Goal: Task Accomplishment & Management: Use online tool/utility

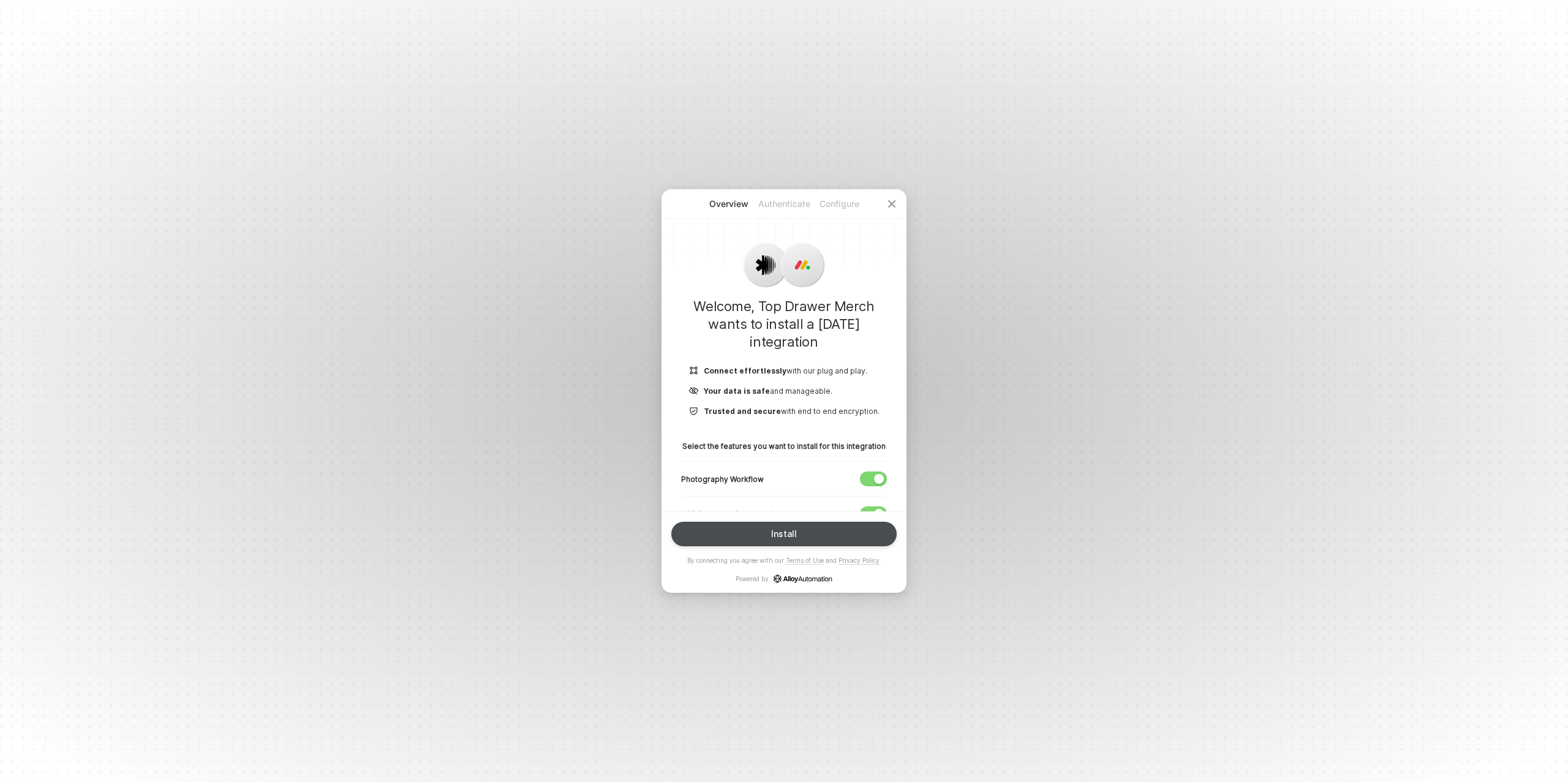
click at [796, 532] on button "Install" at bounding box center [784, 534] width 226 height 25
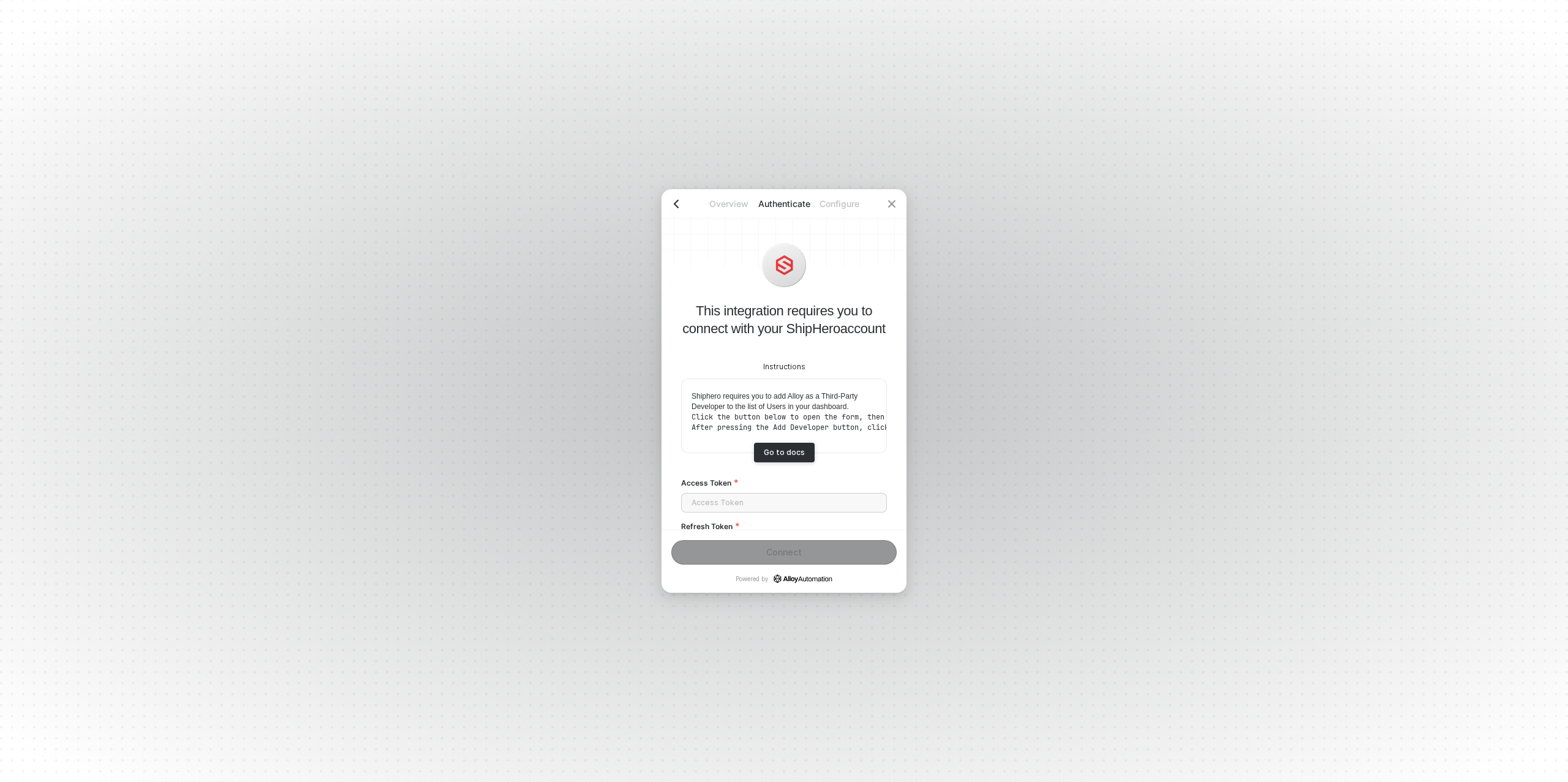
click at [675, 203] on icon "icon-arrow-left" at bounding box center [676, 203] width 10 height 10
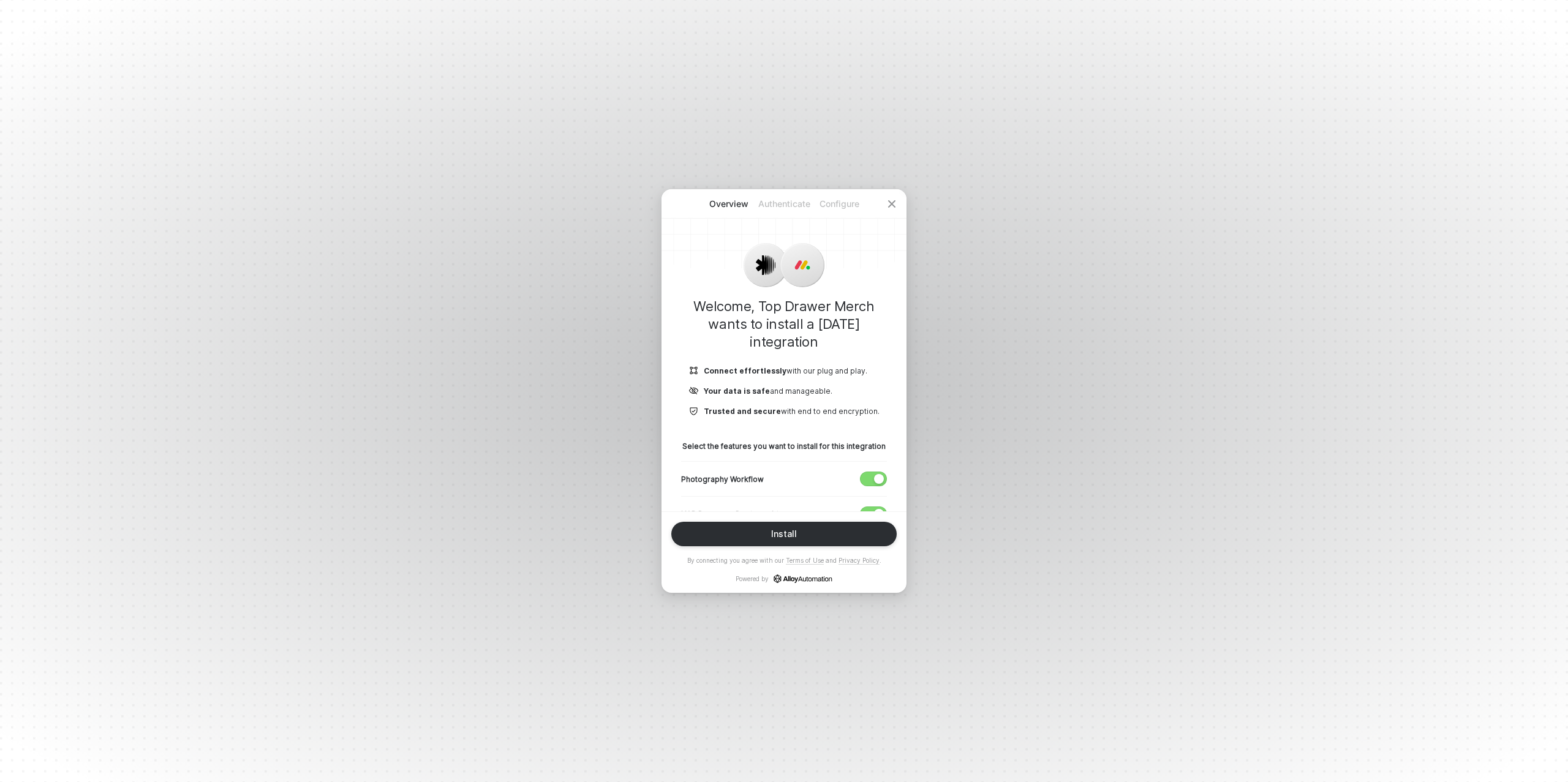
scroll to position [415, 0]
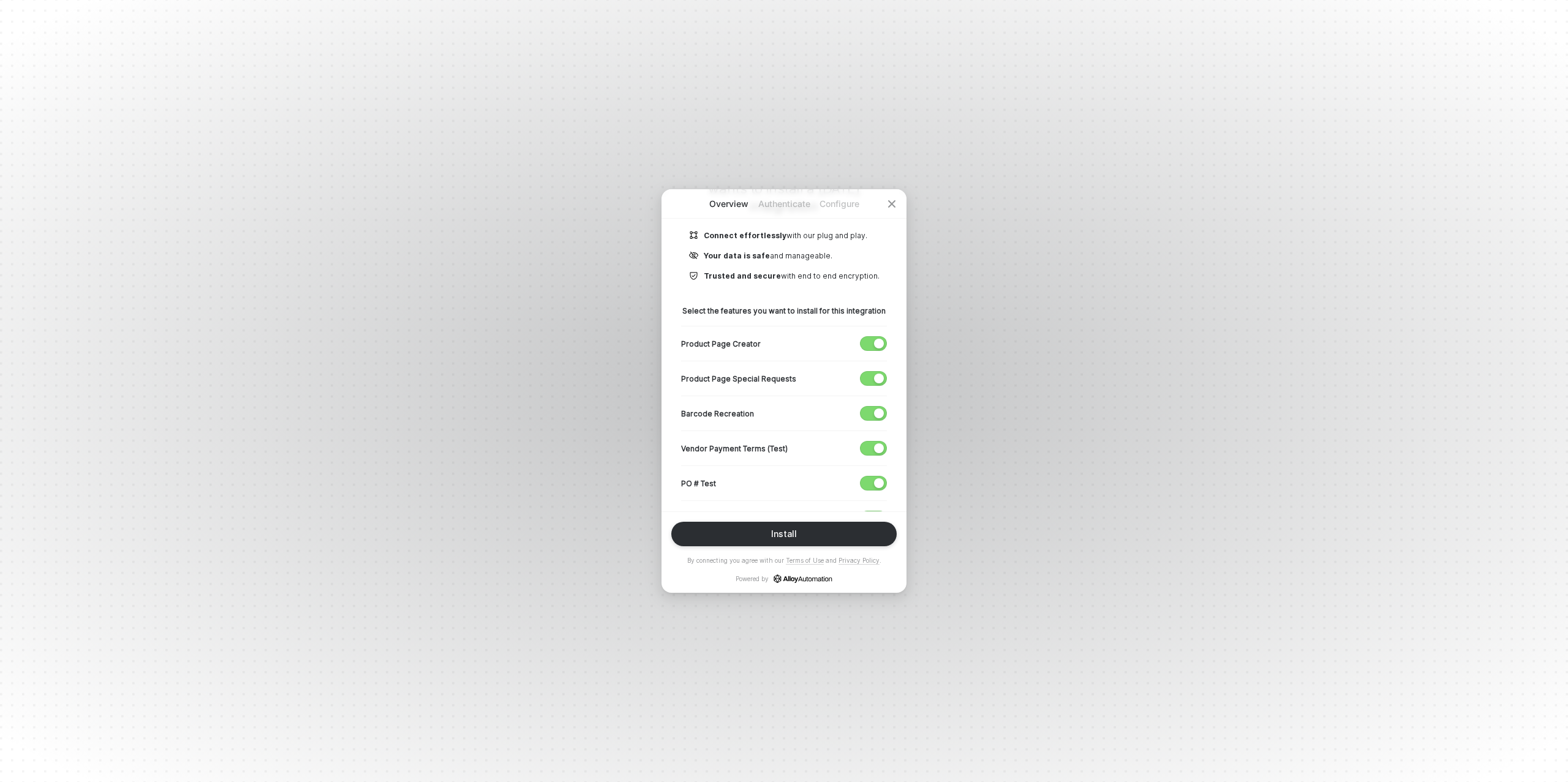
scroll to position [140, 0]
drag, startPoint x: 879, startPoint y: 444, endPoint x: 876, endPoint y: 470, distance: 26.2
click at [879, 444] on div "button" at bounding box center [879, 443] width 10 height 10
click at [877, 476] on div "button" at bounding box center [879, 478] width 10 height 10
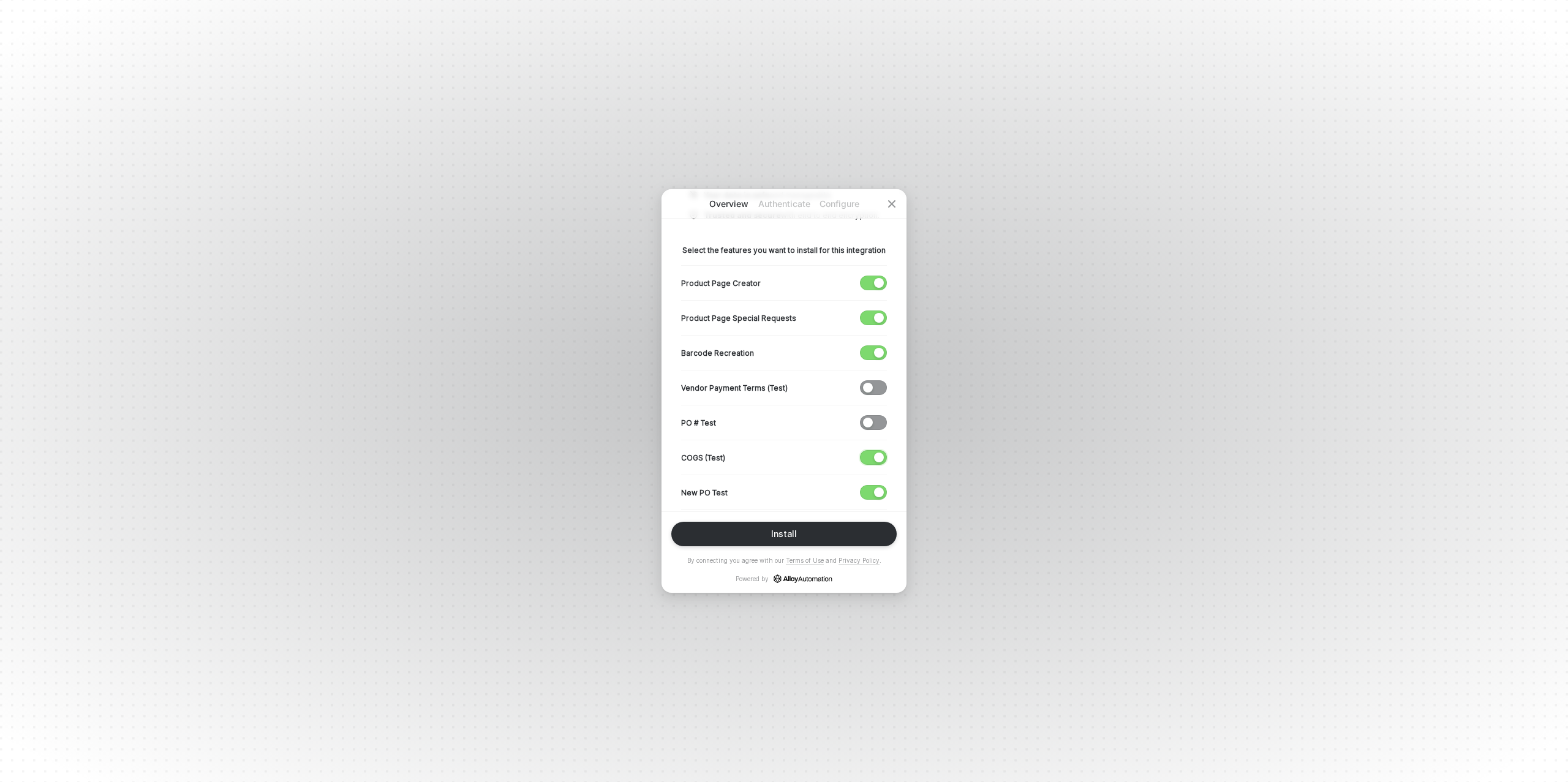
click at [876, 456] on div "button" at bounding box center [879, 457] width 10 height 10
click at [876, 490] on div "button" at bounding box center [879, 492] width 10 height 10
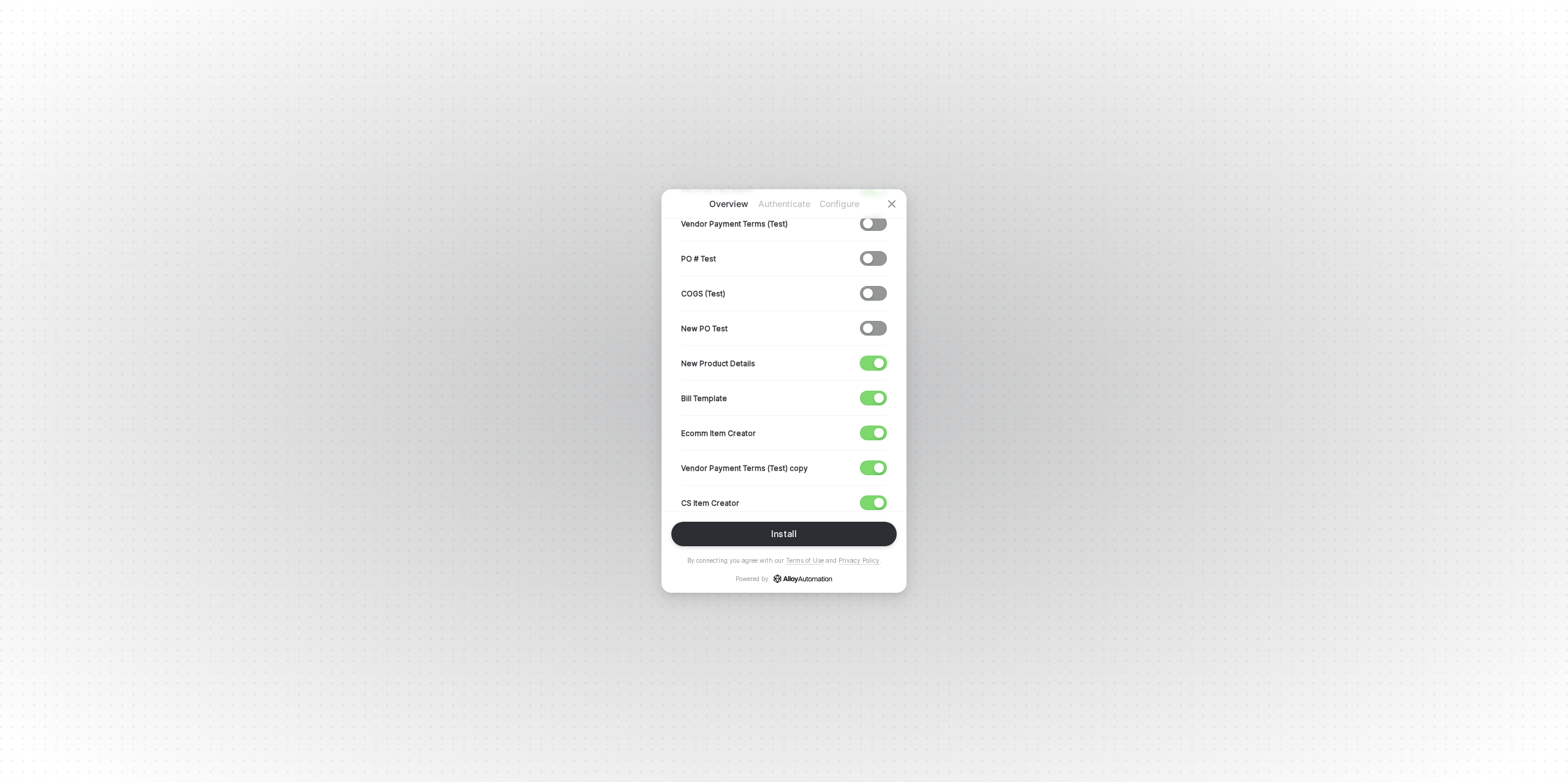
click at [867, 358] on span "button" at bounding box center [870, 364] width 20 height 14
click at [873, 391] on span "button" at bounding box center [870, 398] width 20 height 14
click at [874, 430] on div "button" at bounding box center [879, 433] width 10 height 10
drag, startPoint x: 875, startPoint y: 463, endPoint x: 876, endPoint y: 476, distance: 13.0
click at [875, 464] on div "button" at bounding box center [879, 467] width 10 height 10
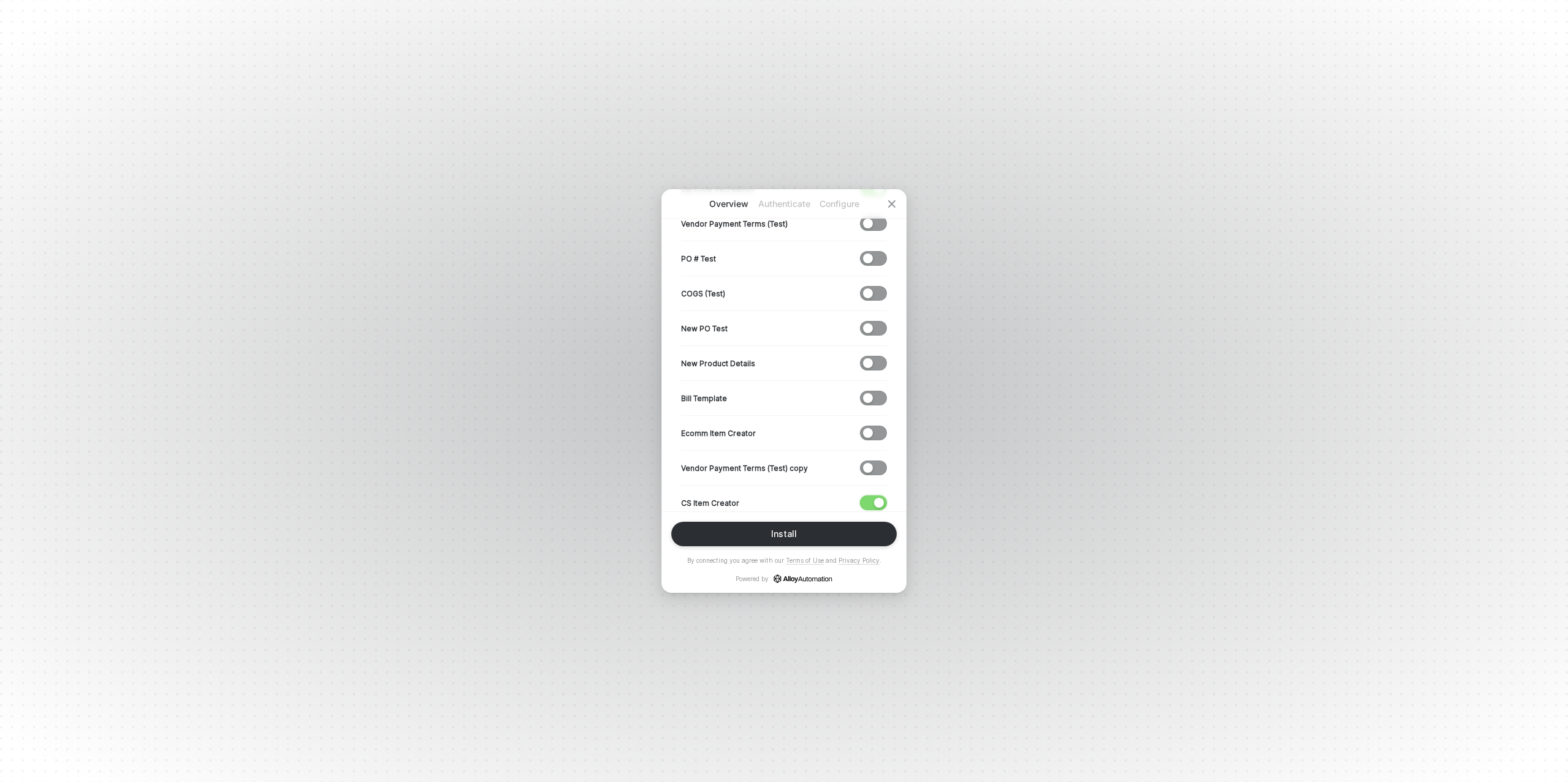
drag, startPoint x: 876, startPoint y: 503, endPoint x: 849, endPoint y: 474, distance: 39.6
click at [876, 503] on div "button" at bounding box center [879, 503] width 10 height 10
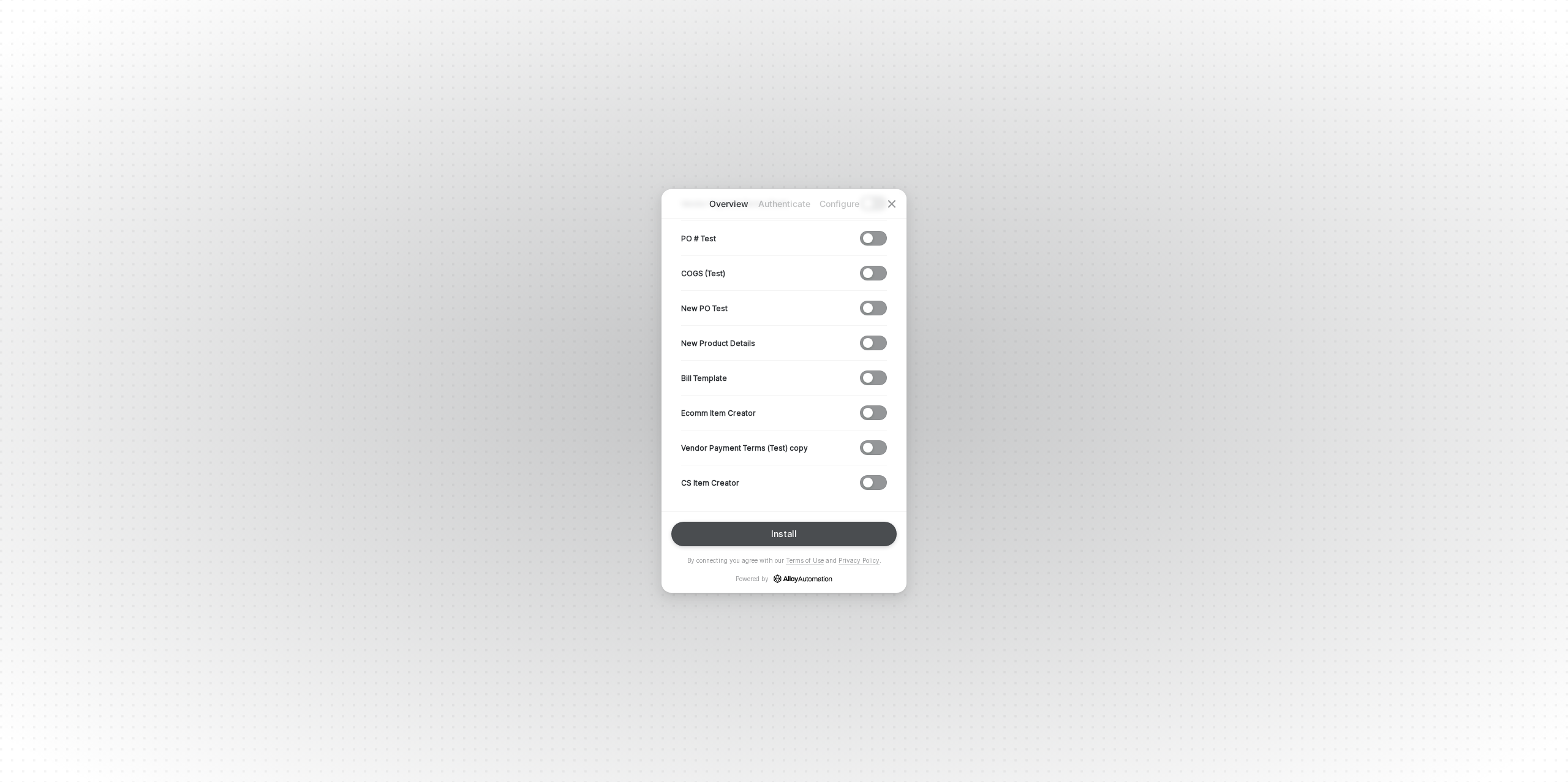
click at [812, 529] on button "Install" at bounding box center [784, 534] width 226 height 25
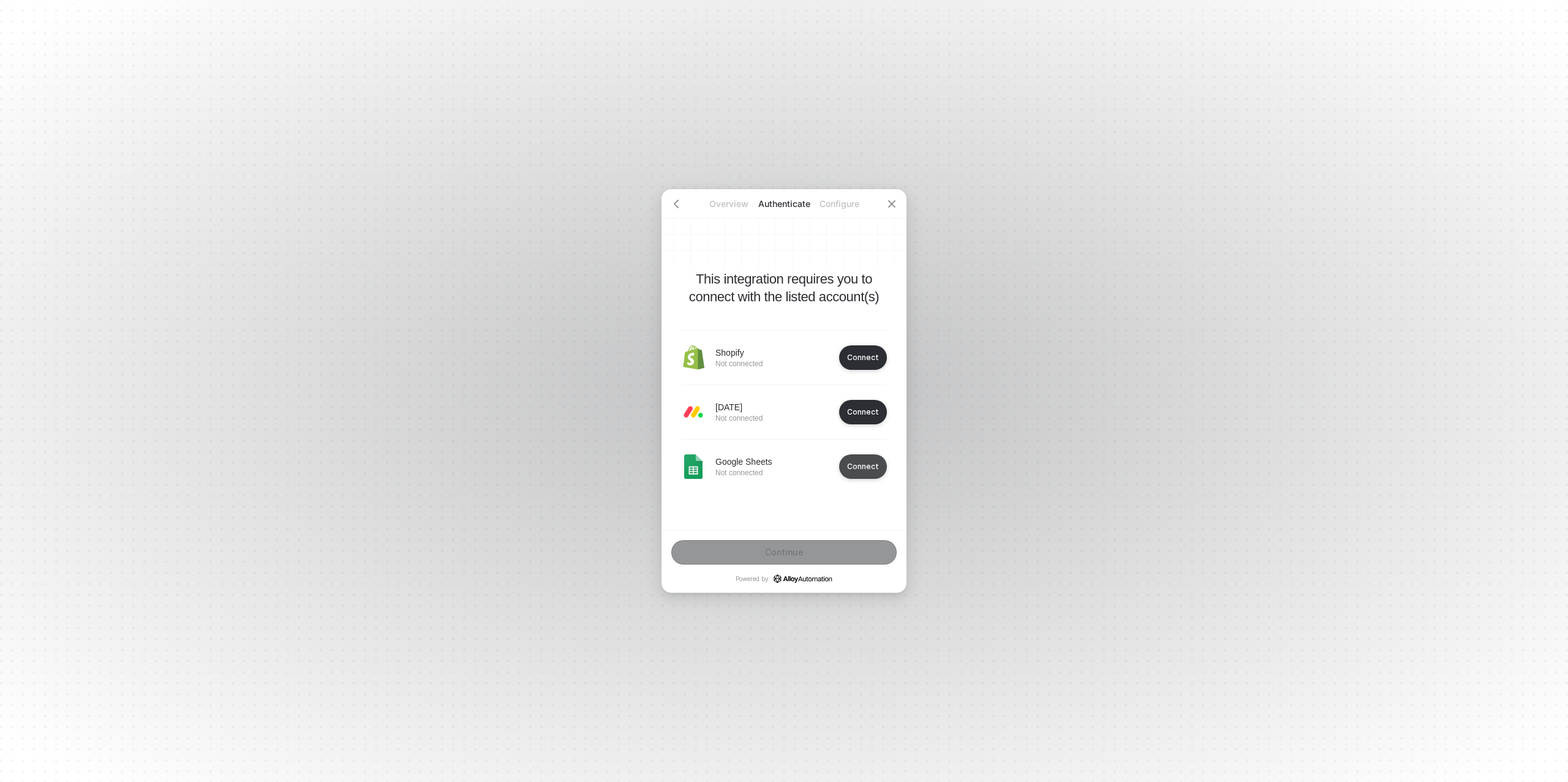
click at [864, 467] on div "Connect" at bounding box center [863, 467] width 32 height 9
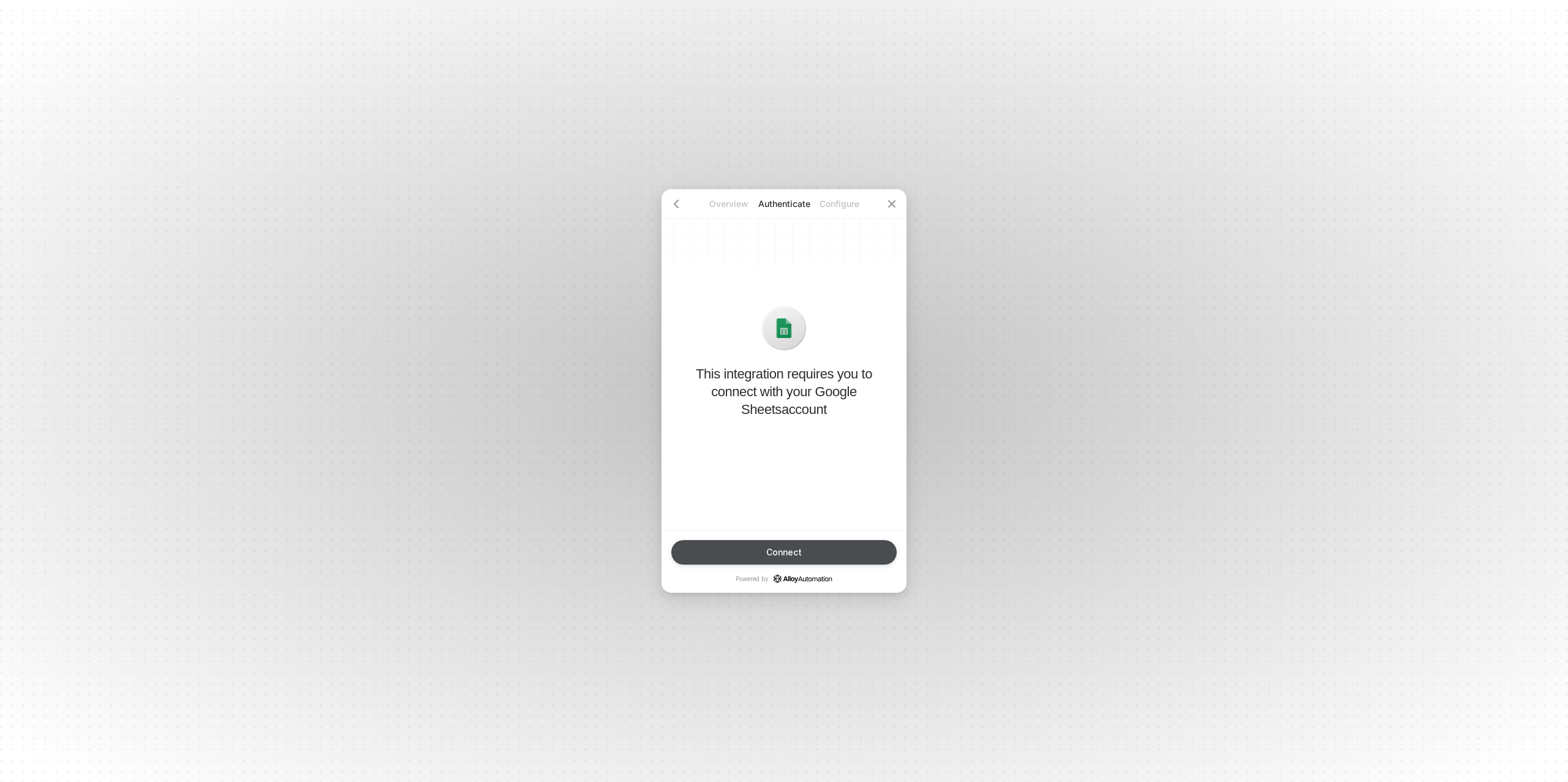
click at [797, 550] on div "Connect" at bounding box center [784, 553] width 35 height 10
